Goal: Transaction & Acquisition: Purchase product/service

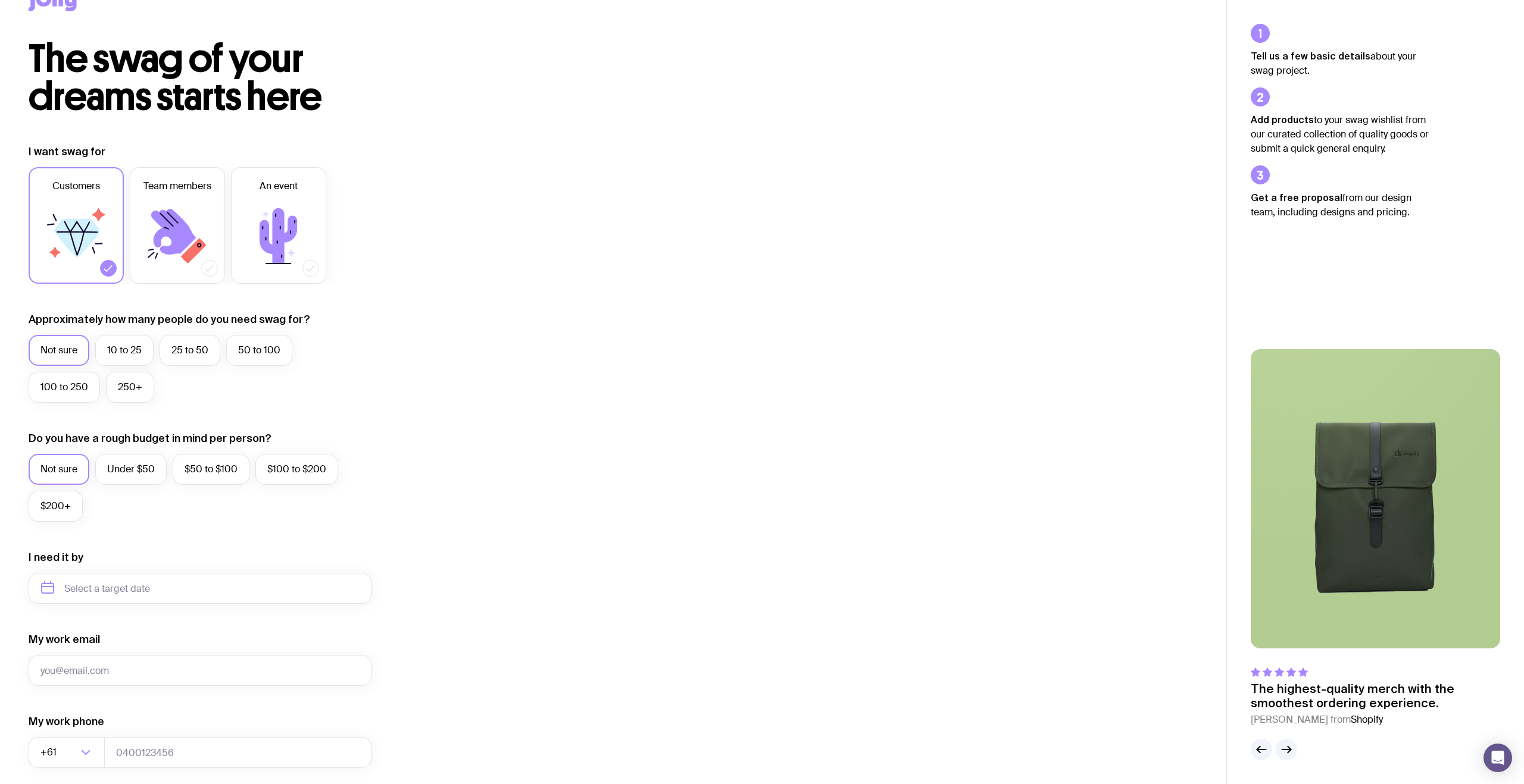
scroll to position [58, 0]
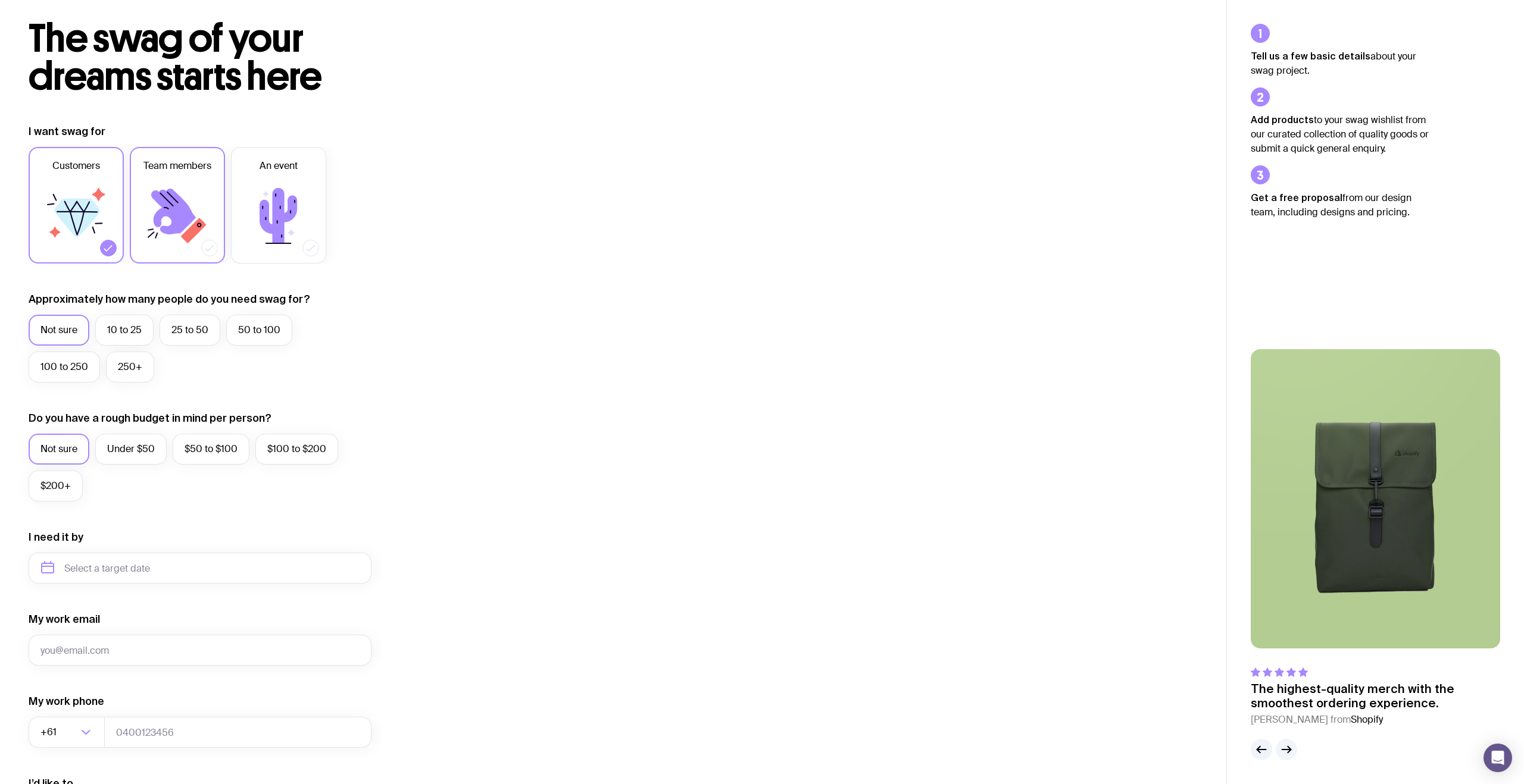
click at [175, 184] on icon at bounding box center [177, 216] width 71 height 71
click at [0, 0] on input "Team members" at bounding box center [0, 0] width 0 height 0
click at [103, 221] on icon at bounding box center [76, 216] width 71 height 71
click at [0, 0] on input "Customers" at bounding box center [0, 0] width 0 height 0
click at [177, 325] on label "25 to 50" at bounding box center [190, 330] width 61 height 31
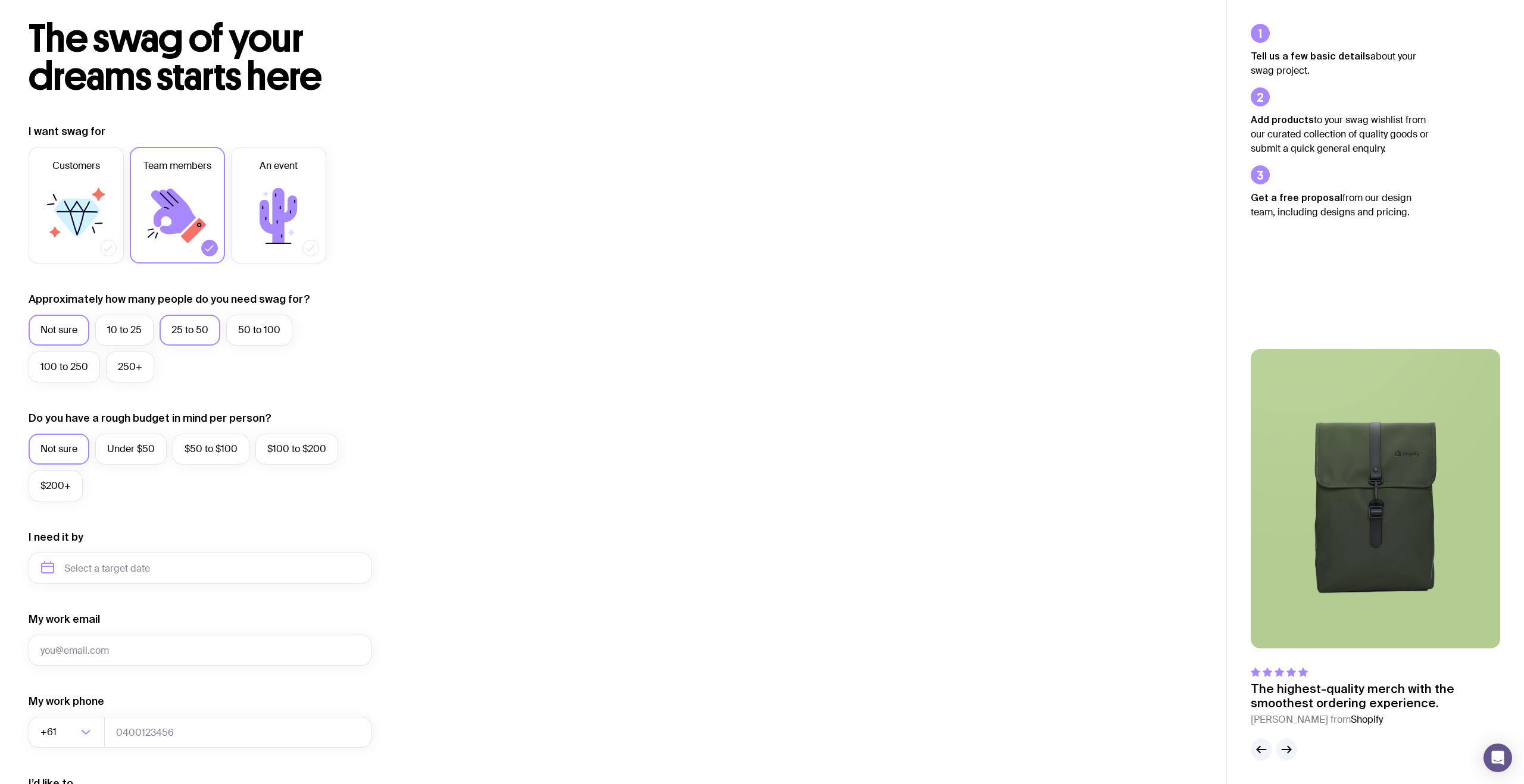
click at [0, 0] on input "25 to 50" at bounding box center [0, 0] width 0 height 0
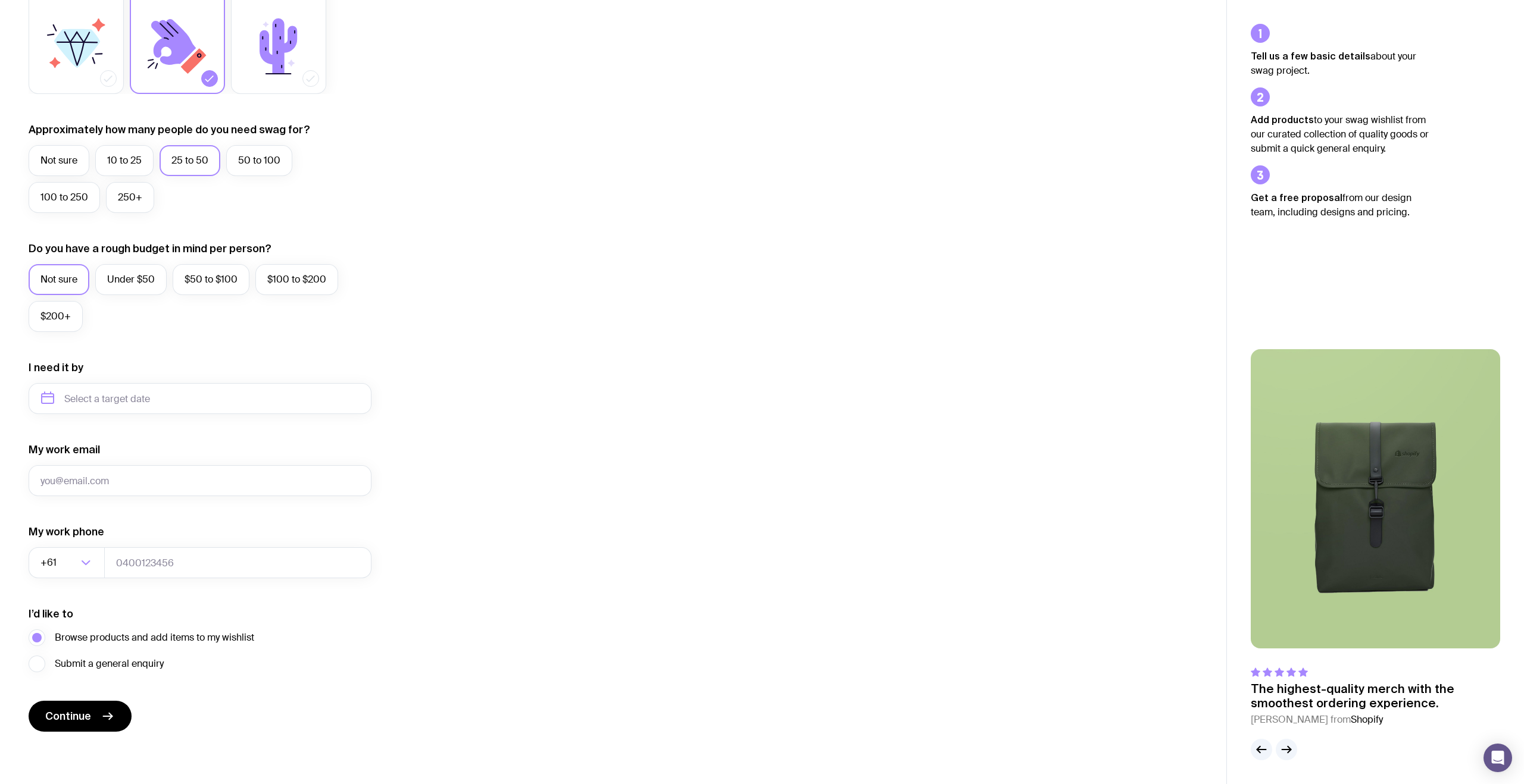
scroll to position [0, 0]
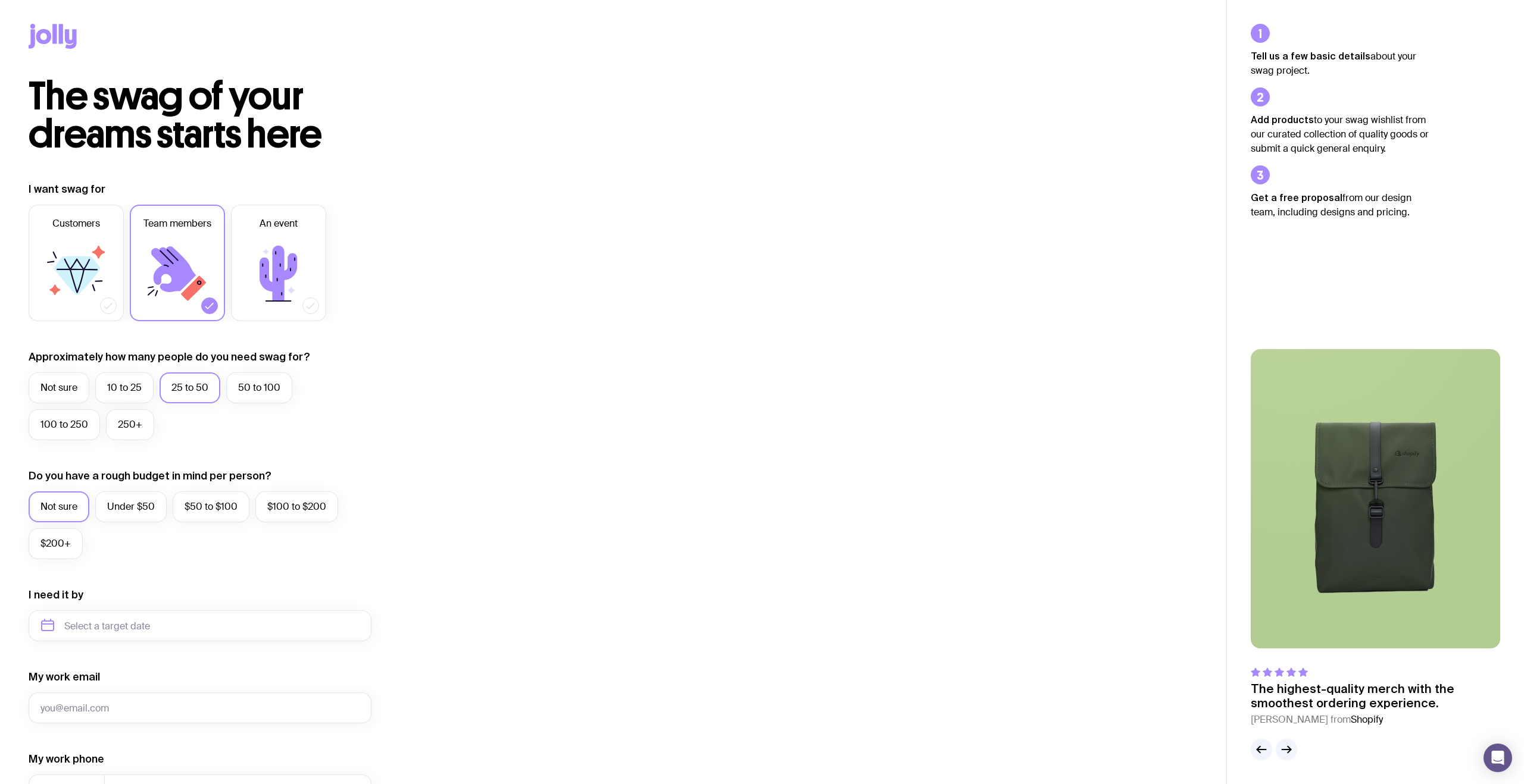
click at [50, 34] on icon at bounding box center [44, 36] width 15 height 15
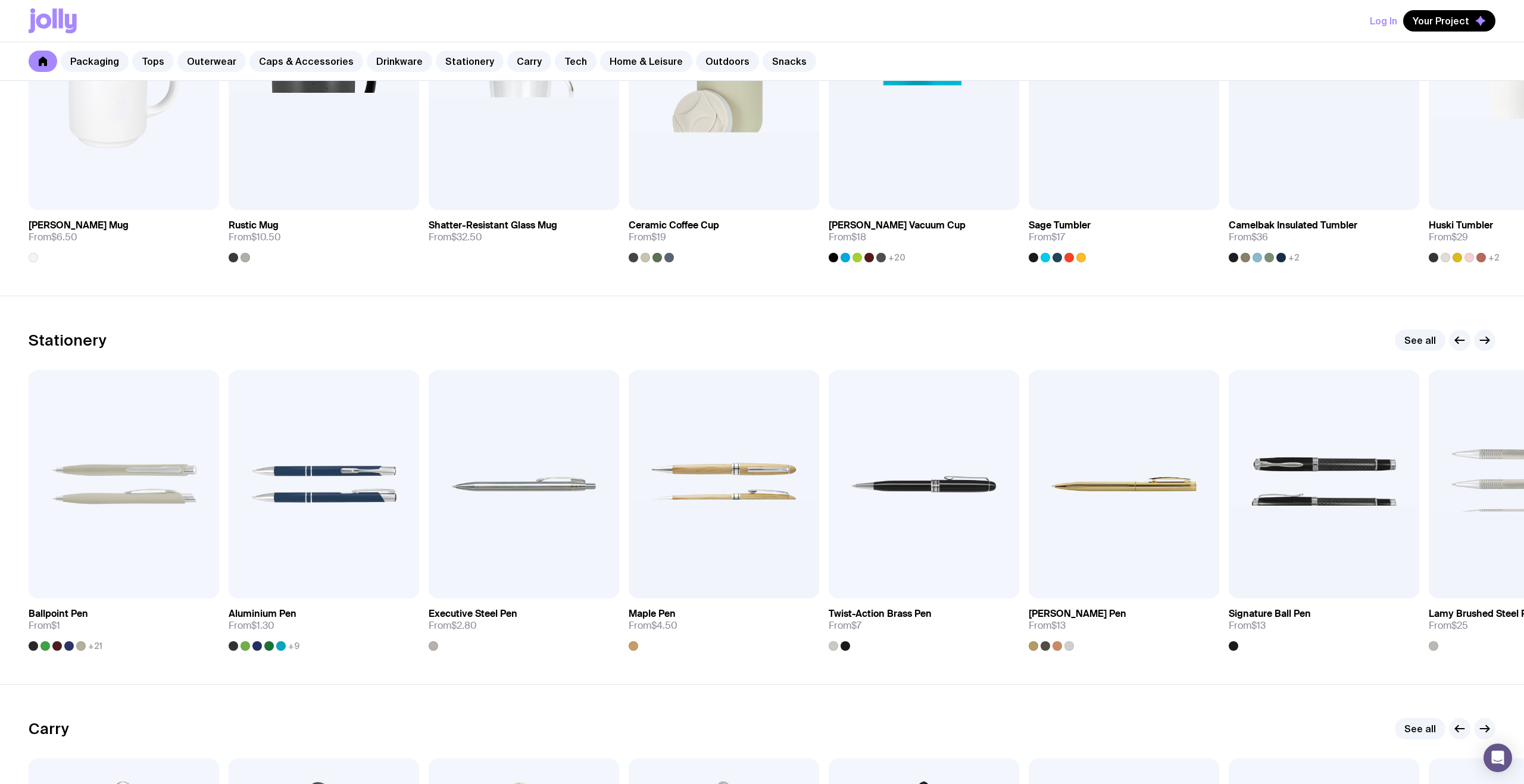
scroll to position [1532, 0]
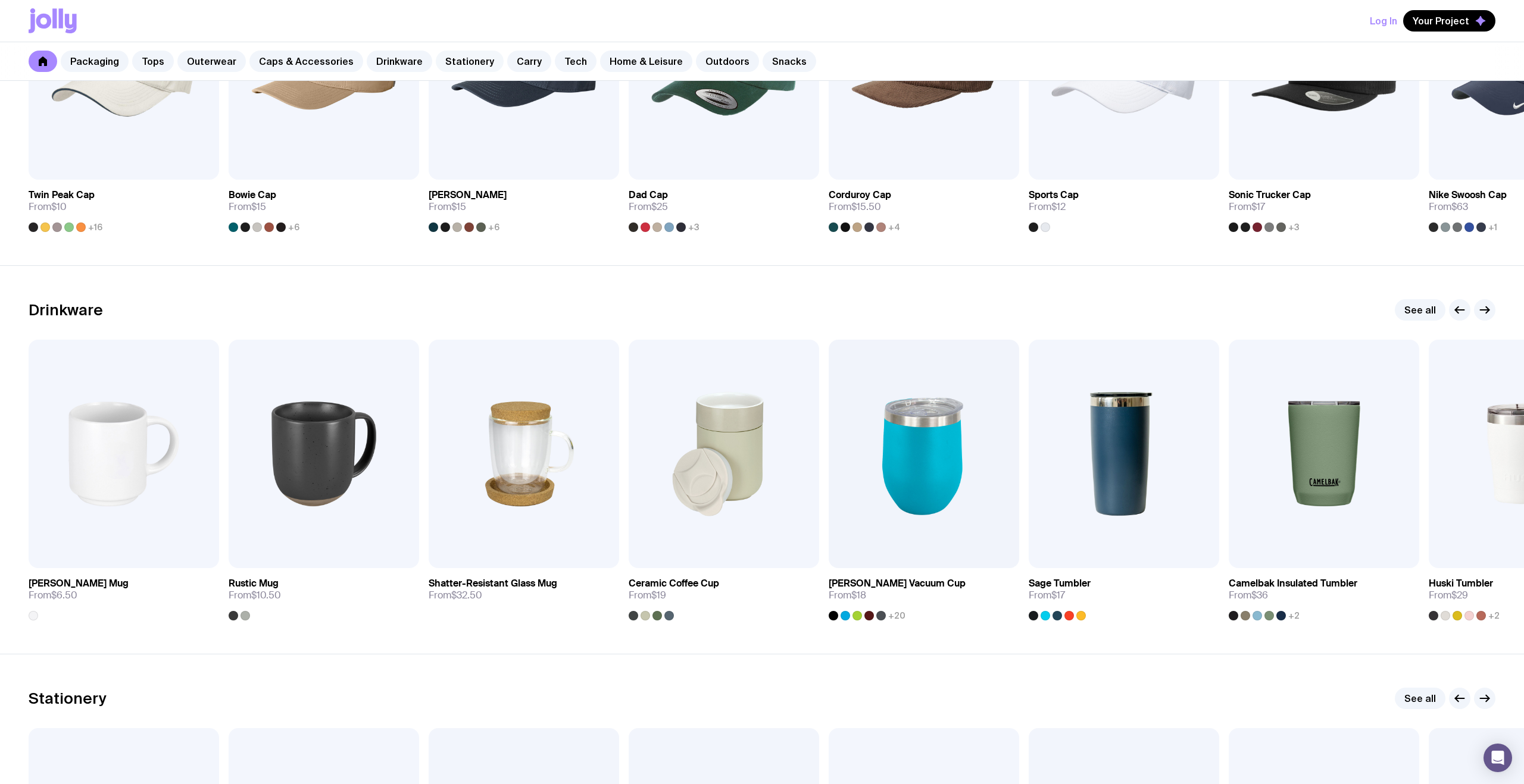
click at [450, 64] on link "Stationery" at bounding box center [470, 61] width 68 height 22
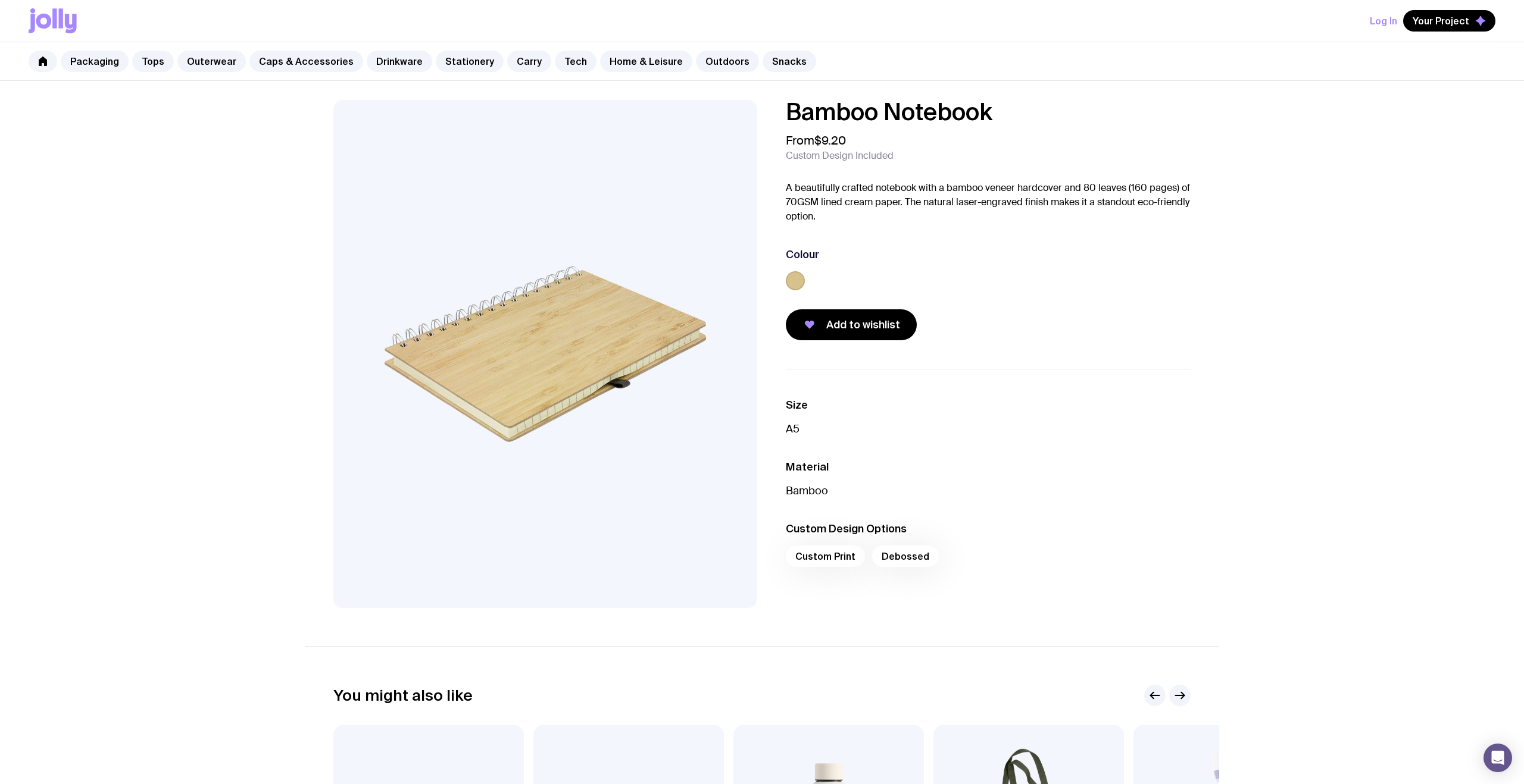
click at [1123, 228] on div "Bamboo Notebook From $9.20 Custom Design Included A beautifully crafted noteboo…" at bounding box center [988, 220] width 404 height 241
click at [1025, 137] on div "From $9.20 Custom Design Included" at bounding box center [988, 148] width 404 height 29
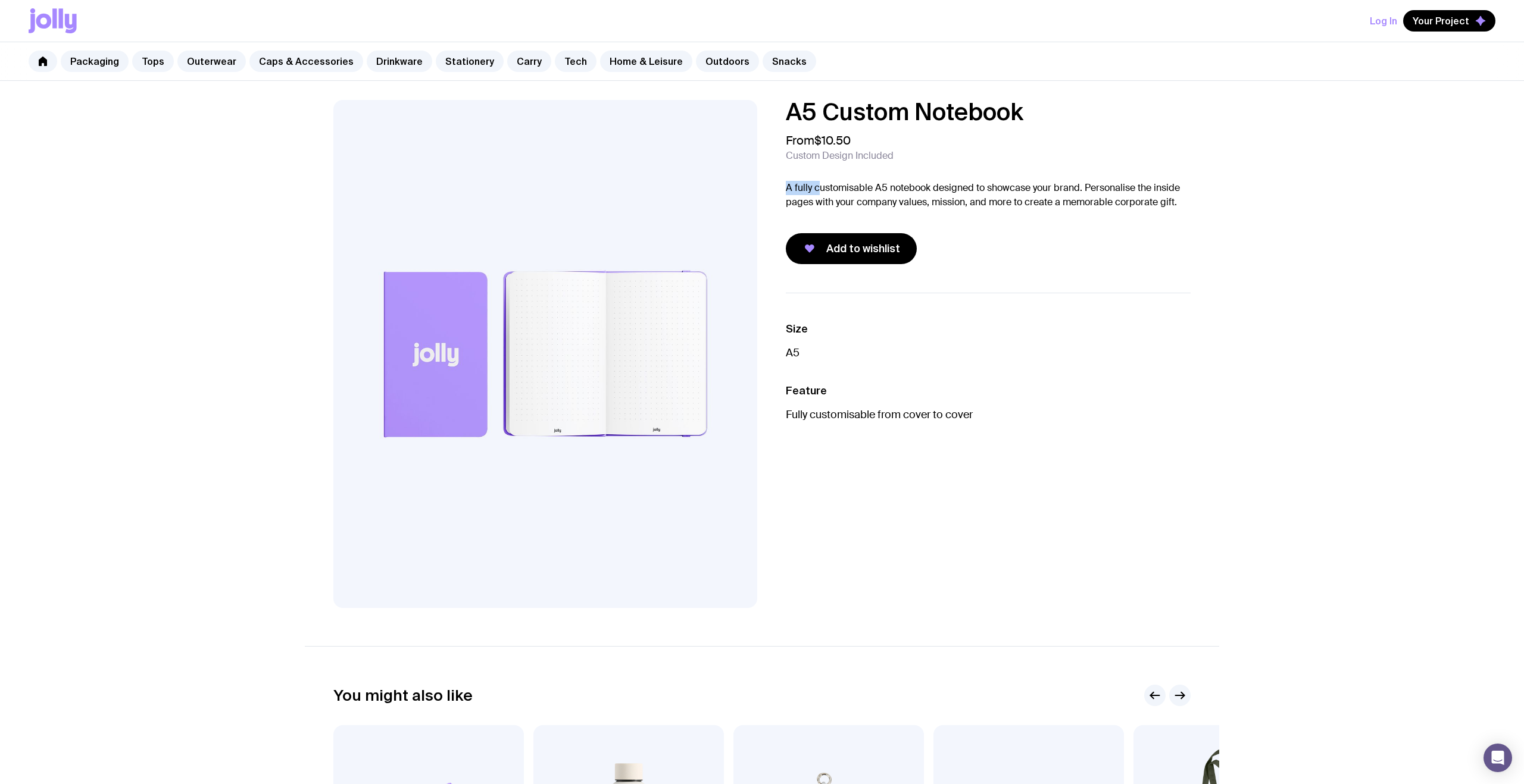
drag, startPoint x: 776, startPoint y: 192, endPoint x: 816, endPoint y: 193, distance: 40.0
click at [817, 194] on div "A5 Custom Notebook From $10.50 Custom Design Included A fully customisable A5 n…" at bounding box center [979, 182] width 424 height 164
click at [816, 193] on p "A fully customisable A5 notebook designed to showcase your brand. Personalise t…" at bounding box center [988, 195] width 404 height 29
